Goal: Check status: Check status

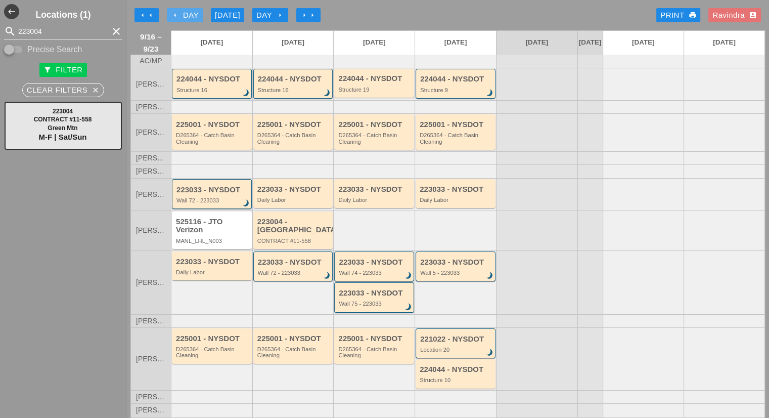
click at [185, 19] on div "arrow_left Day" at bounding box center [185, 16] width 28 height 12
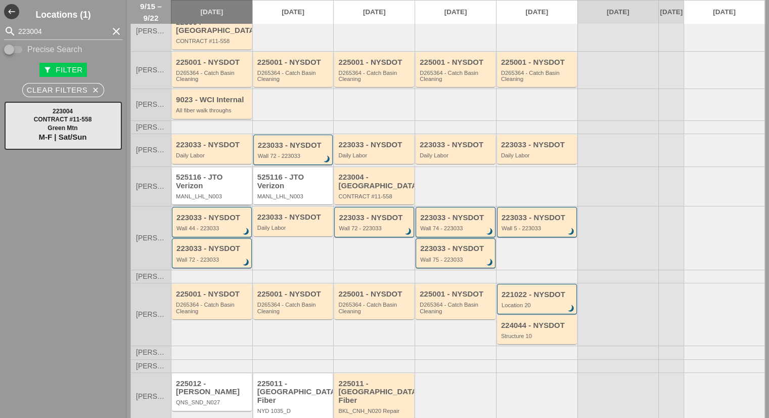
scroll to position [106, 0]
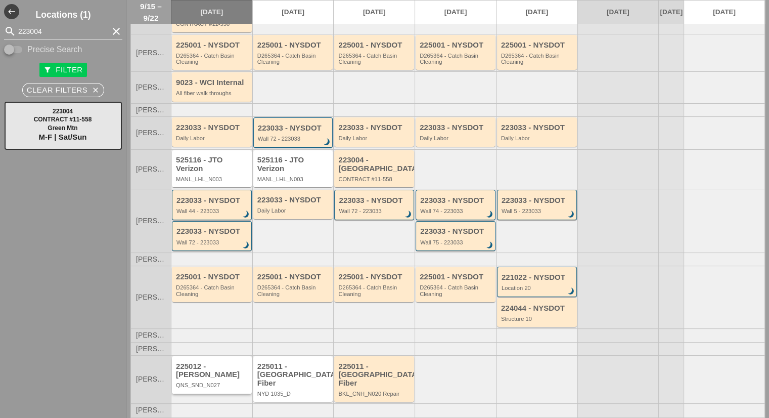
click at [215, 364] on div "225012 - [PERSON_NAME]" at bounding box center [212, 370] width 73 height 17
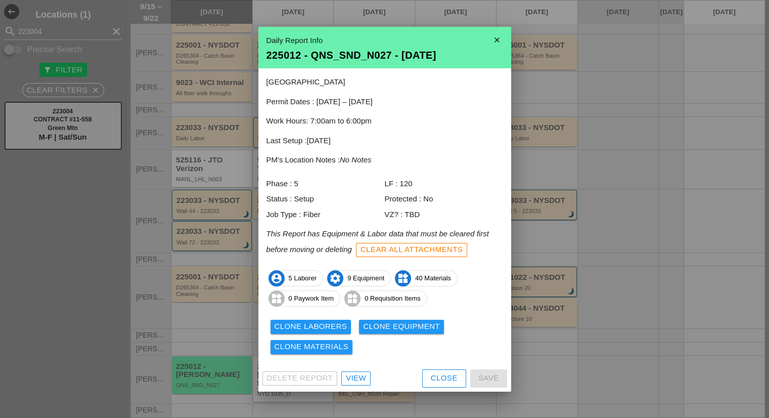
click at [352, 384] on link "View" at bounding box center [355, 378] width 29 height 14
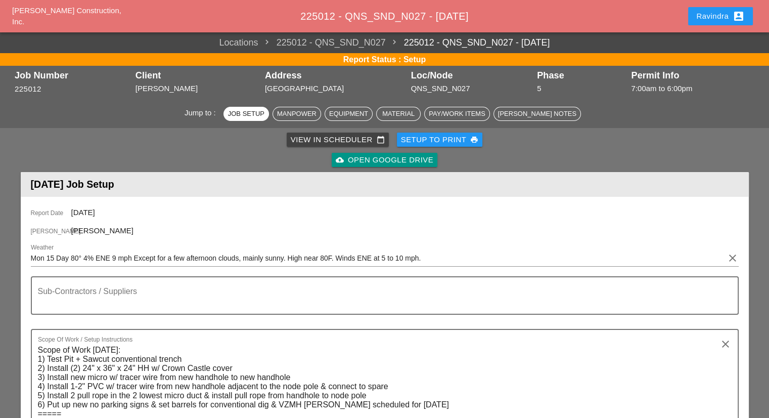
click at [700, 13] on div "Ravindra account_box" at bounding box center [720, 16] width 49 height 12
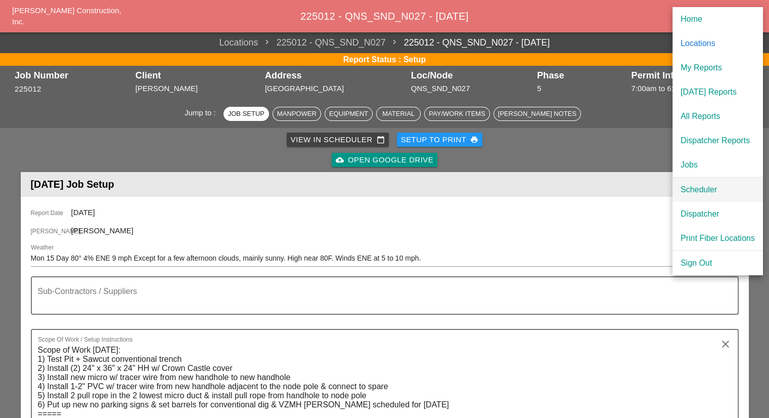
click at [707, 186] on div "Scheduler" at bounding box center [718, 190] width 74 height 12
